Goal: Find specific page/section: Find specific page/section

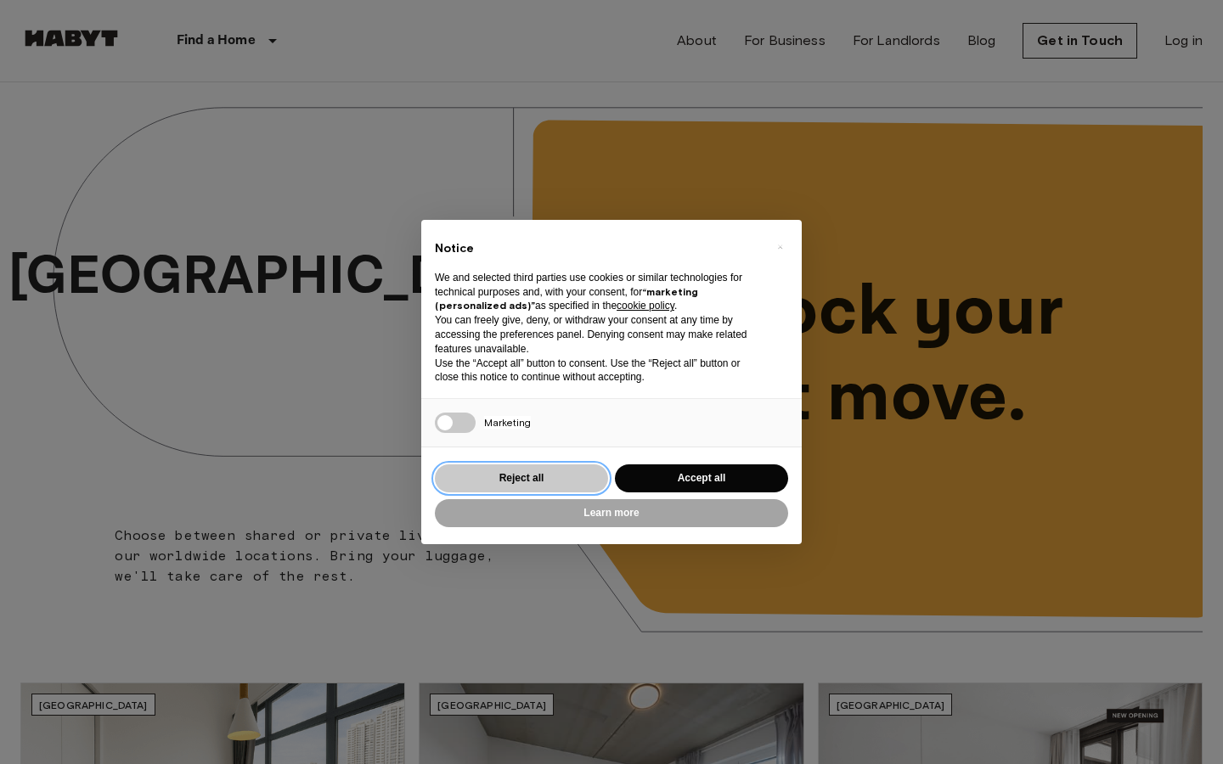
click at [566, 481] on button "Reject all" at bounding box center [521, 479] width 173 height 28
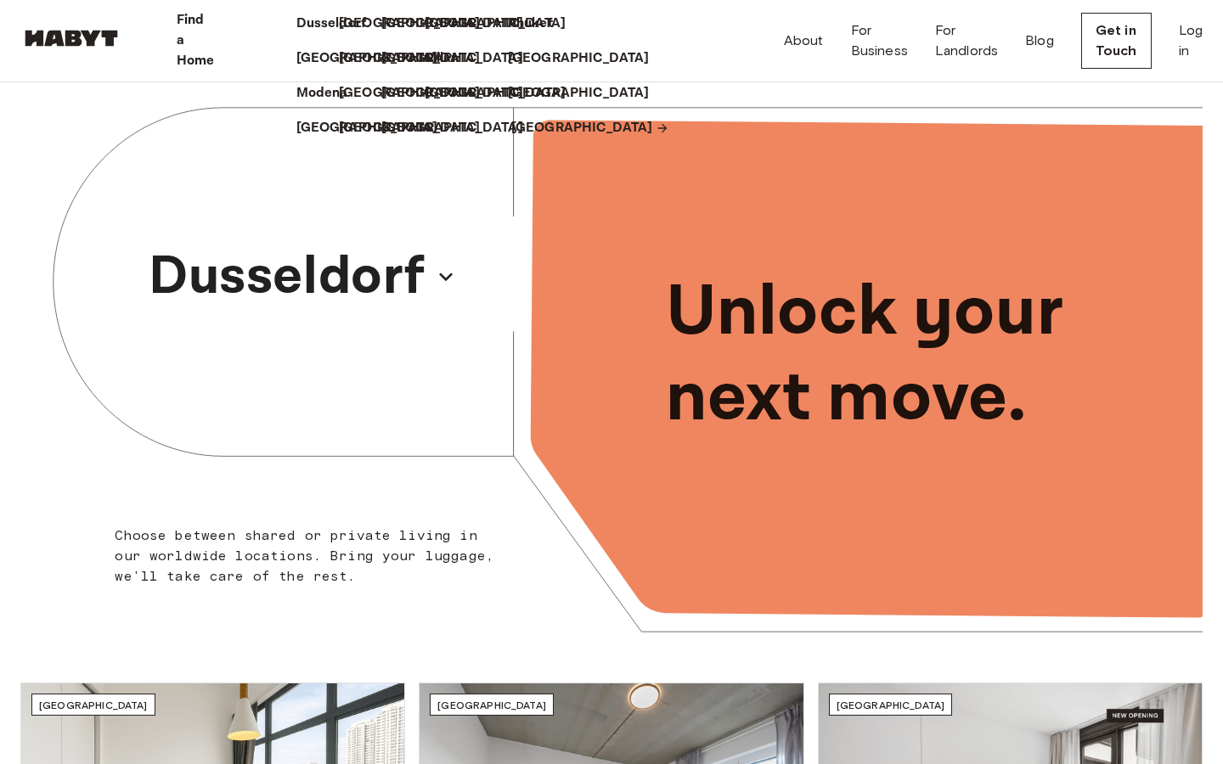
click at [538, 138] on p "[GEOGRAPHIC_DATA]" at bounding box center [582, 128] width 142 height 20
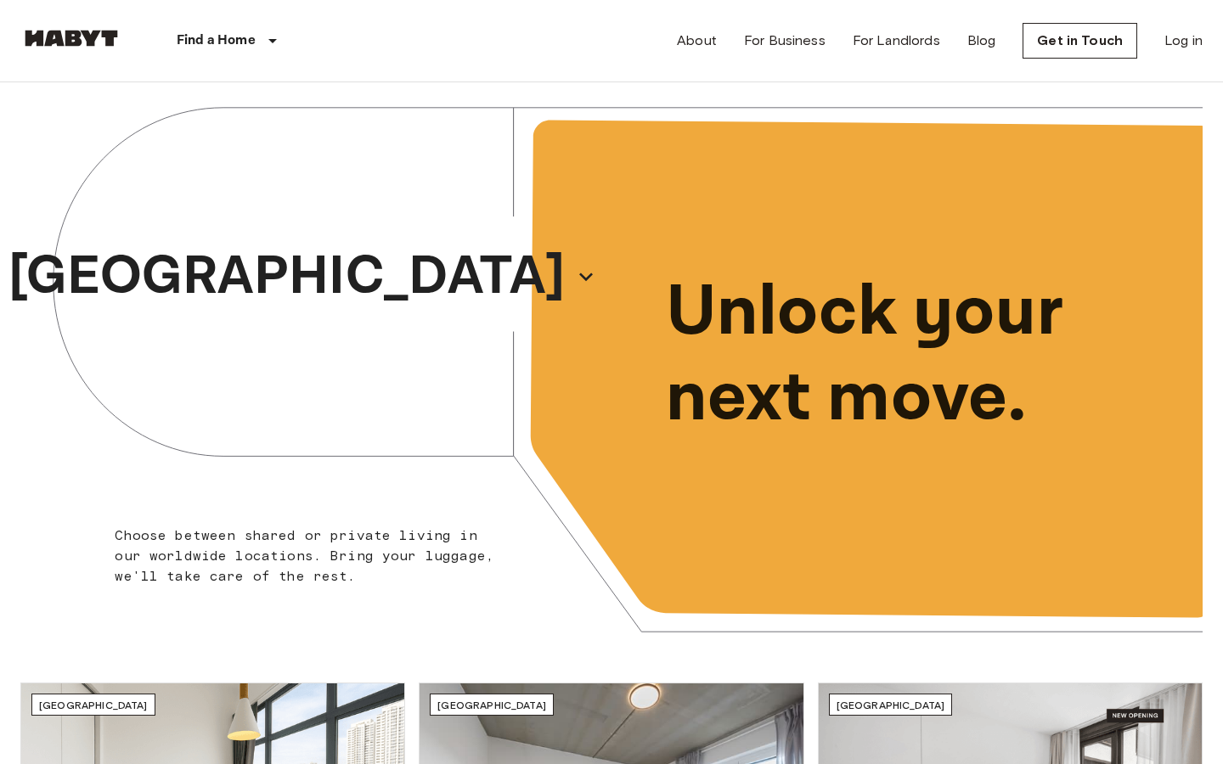
click at [442, 275] on div "[GEOGRAPHIC_DATA]" at bounding box center [315, 276] width 591 height 389
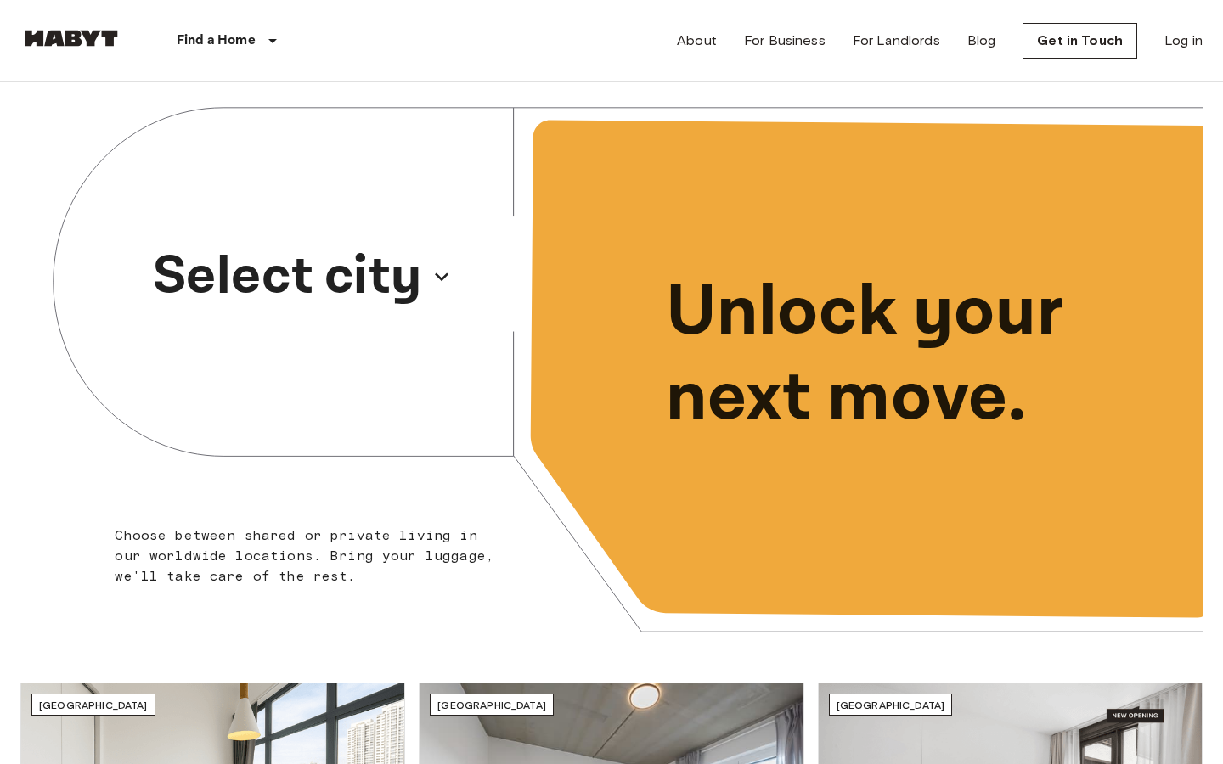
click at [377, 269] on p "Select city" at bounding box center [287, 277] width 269 height 82
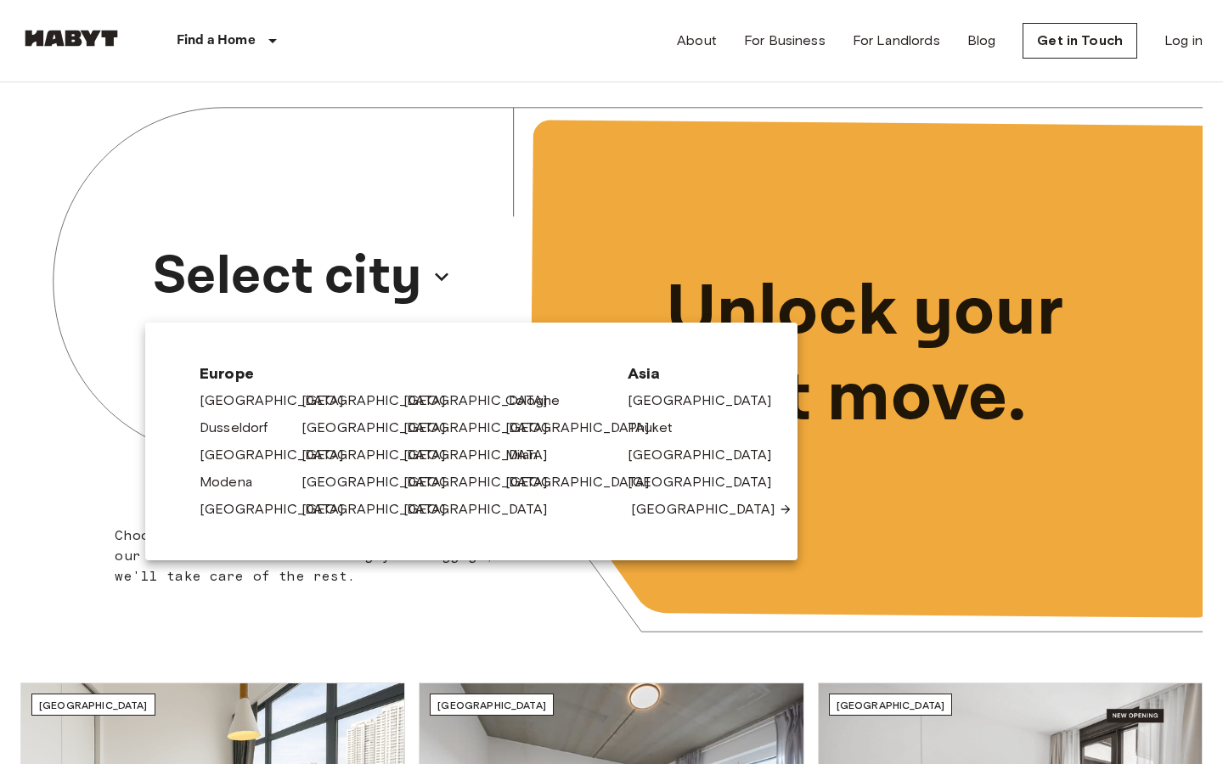
click at [653, 508] on link "[GEOGRAPHIC_DATA]" at bounding box center [711, 509] width 161 height 20
